Goal: Information Seeking & Learning: Understand process/instructions

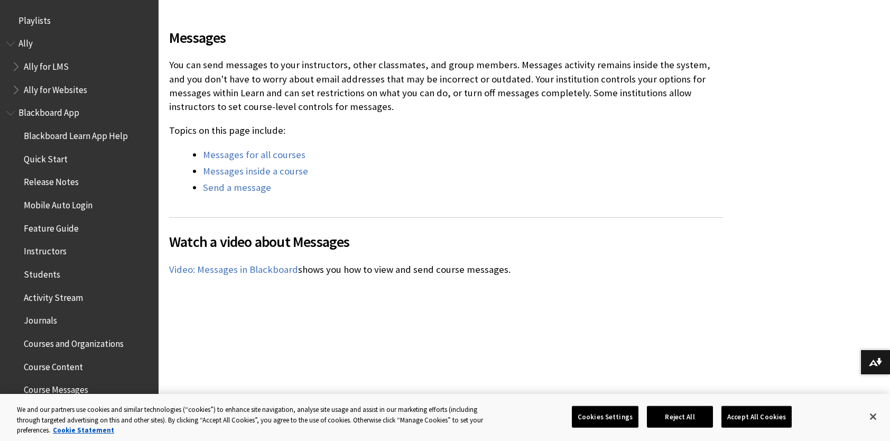
scroll to position [1556, 0]
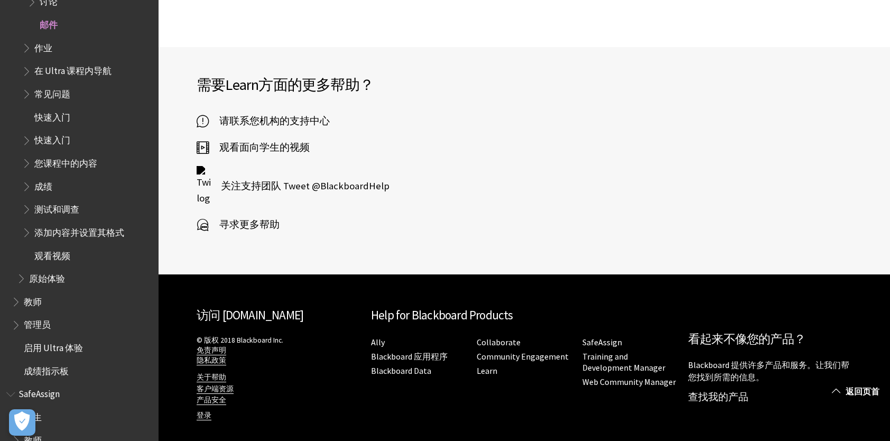
scroll to position [2997, 0]
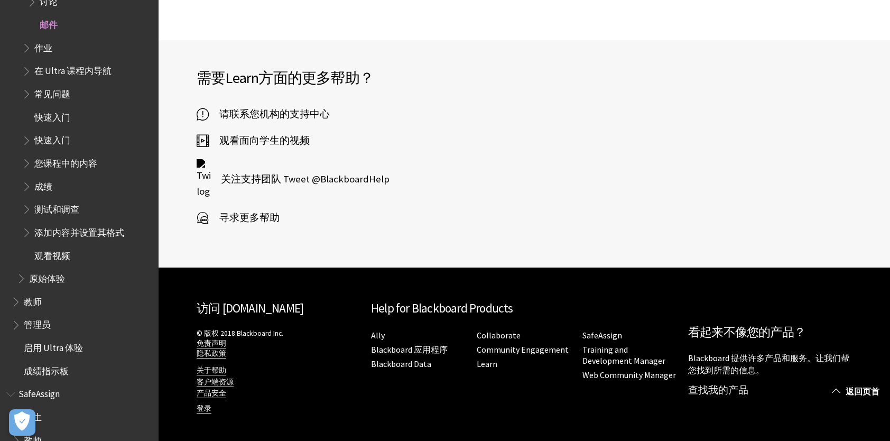
click at [241, 216] on span "寻求更多帮助" at bounding box center [244, 218] width 71 height 16
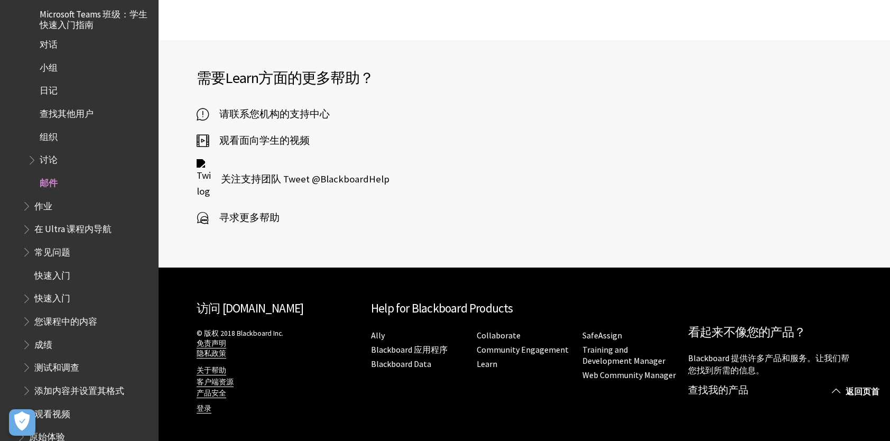
scroll to position [398, 0]
click at [47, 182] on span "邮件" at bounding box center [49, 181] width 18 height 14
click at [48, 165] on span "讨论" at bounding box center [89, 161] width 125 height 18
click at [52, 181] on span "邮件" at bounding box center [49, 181] width 18 height 14
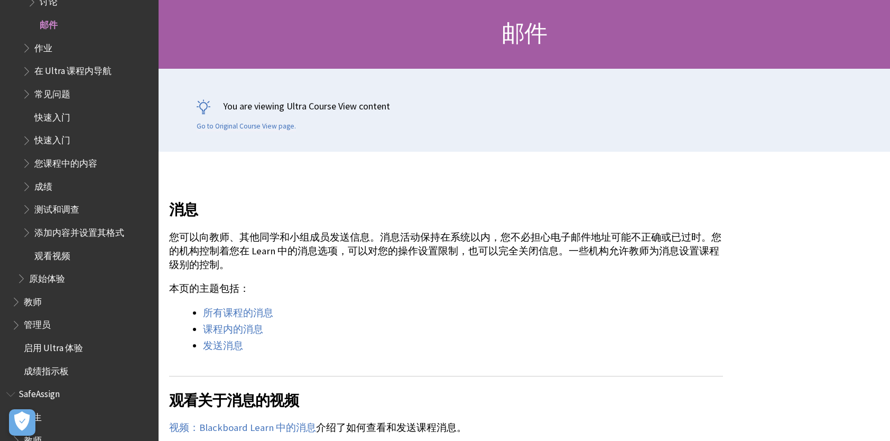
scroll to position [106, 0]
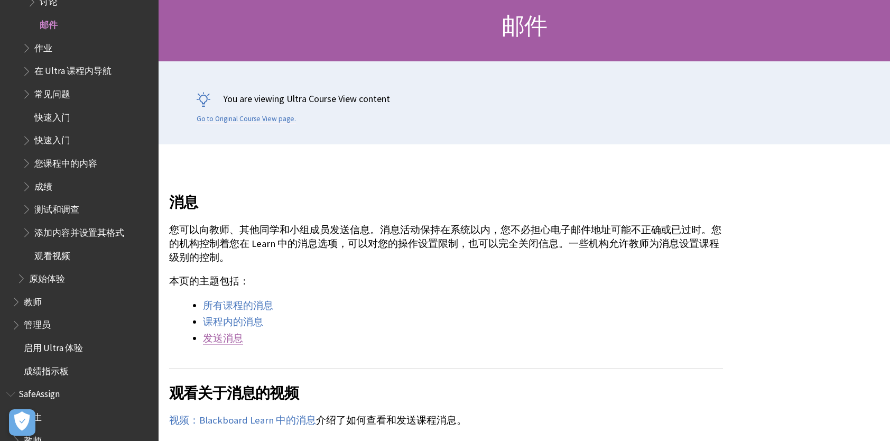
click at [225, 338] on link "发送消息" at bounding box center [223, 338] width 40 height 13
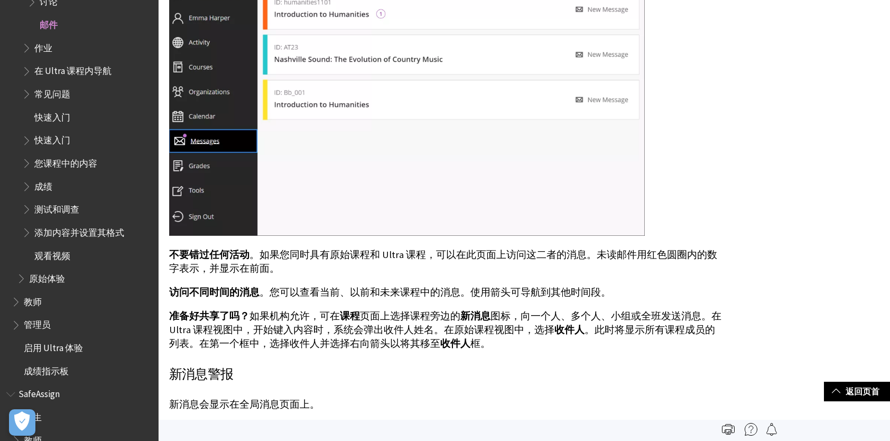
scroll to position [920, 0]
